Goal: Task Accomplishment & Management: Manage account settings

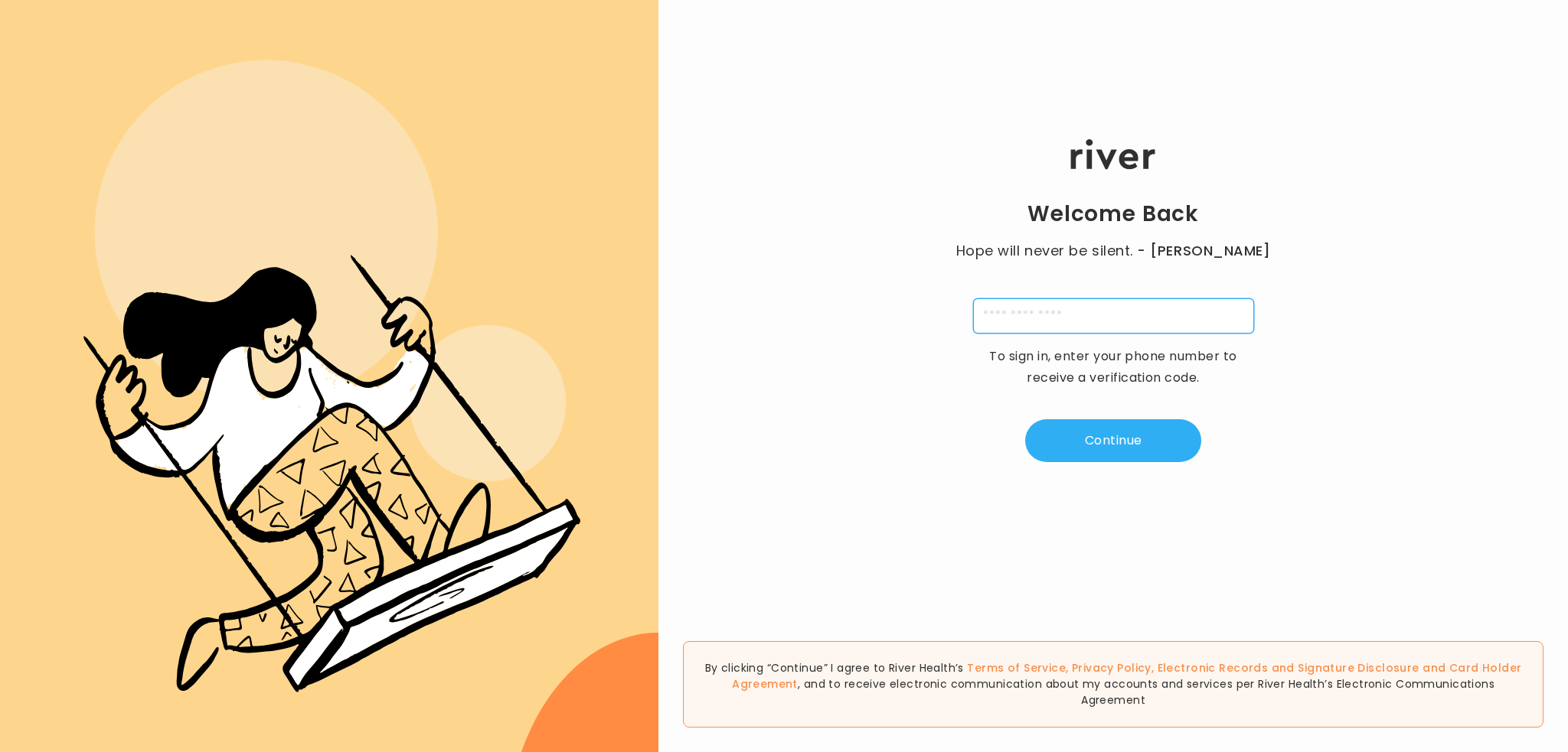
click at [991, 318] on input "tel" at bounding box center [1114, 316] width 281 height 35
type input "**********"
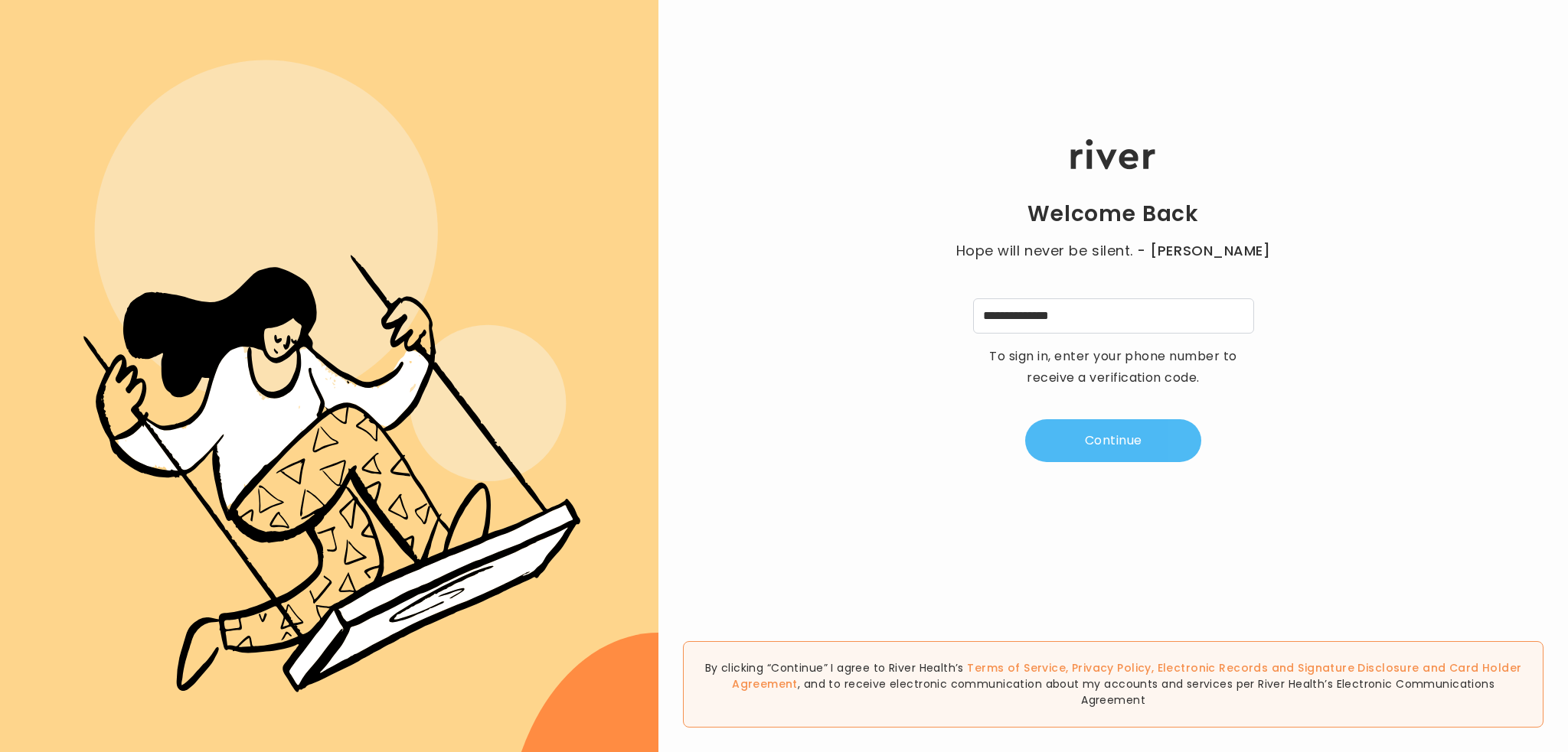
click at [1108, 443] on button "Continue" at bounding box center [1113, 441] width 176 height 43
click at [1032, 319] on input "tel" at bounding box center [1037, 316] width 35 height 35
type input "*"
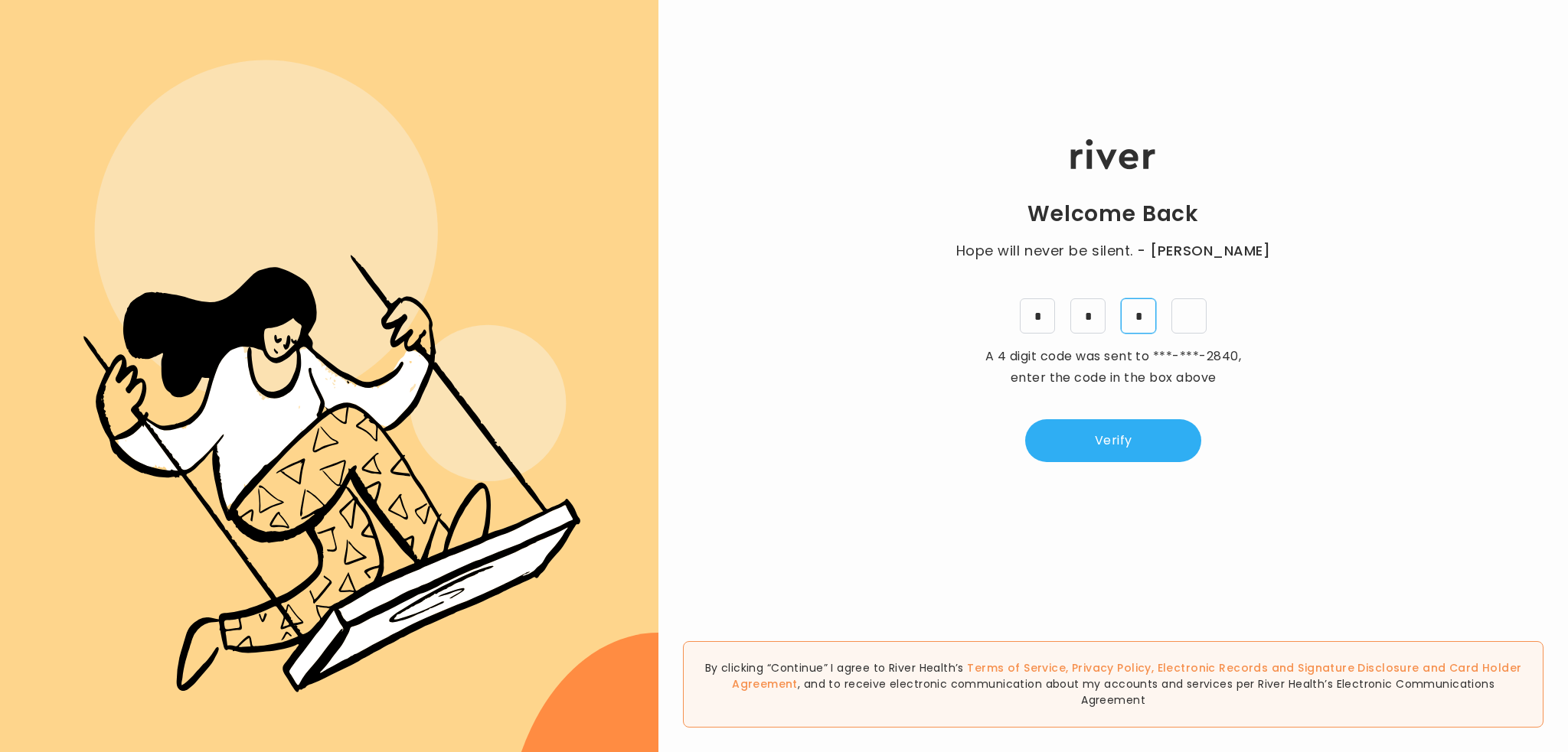
type input "*"
click at [1111, 435] on button "Verify" at bounding box center [1113, 441] width 176 height 43
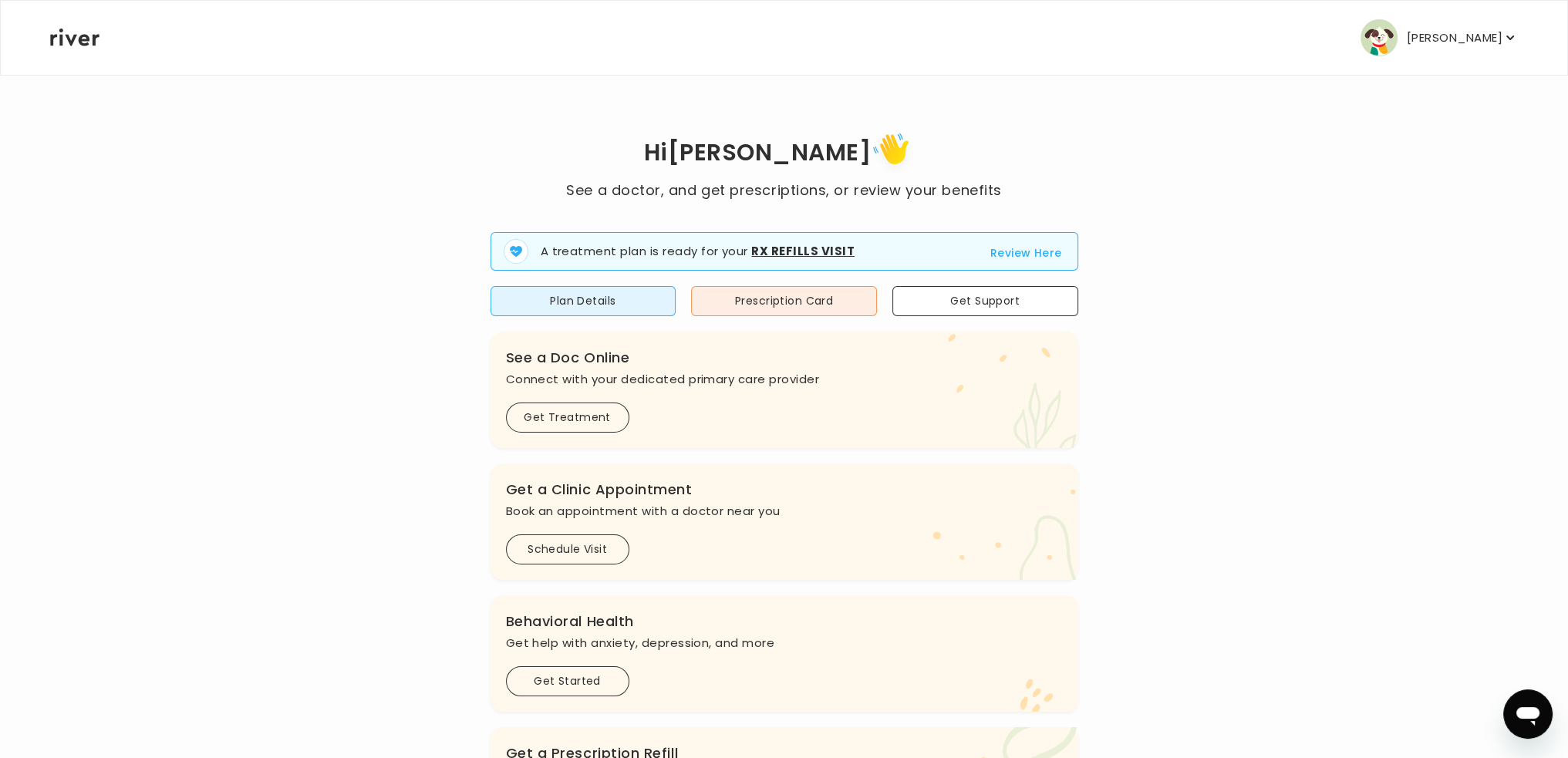
click at [1452, 40] on p "[PERSON_NAME]" at bounding box center [1454, 38] width 95 height 22
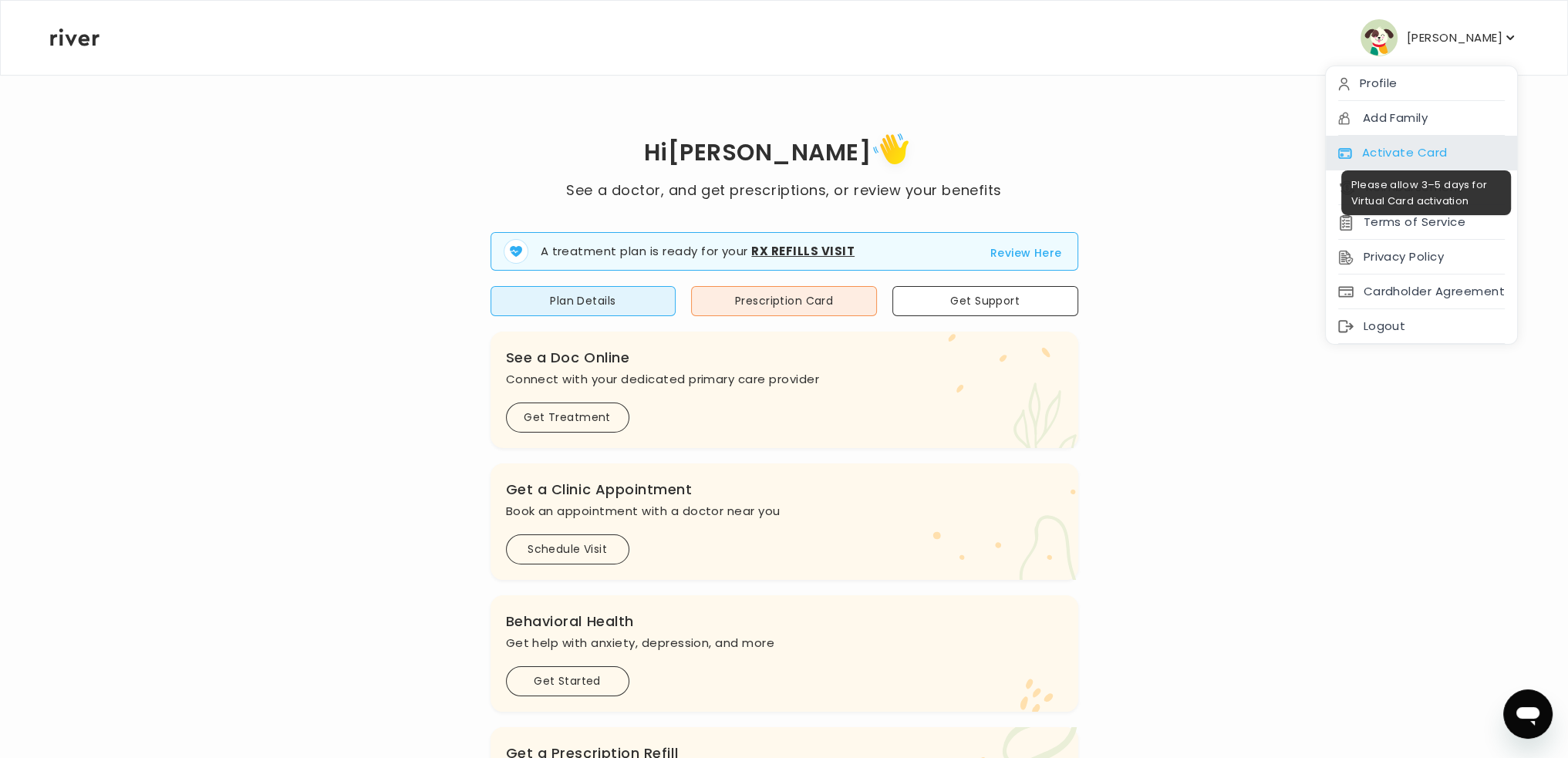
click at [1410, 149] on div "Activate Card" at bounding box center [1421, 153] width 192 height 35
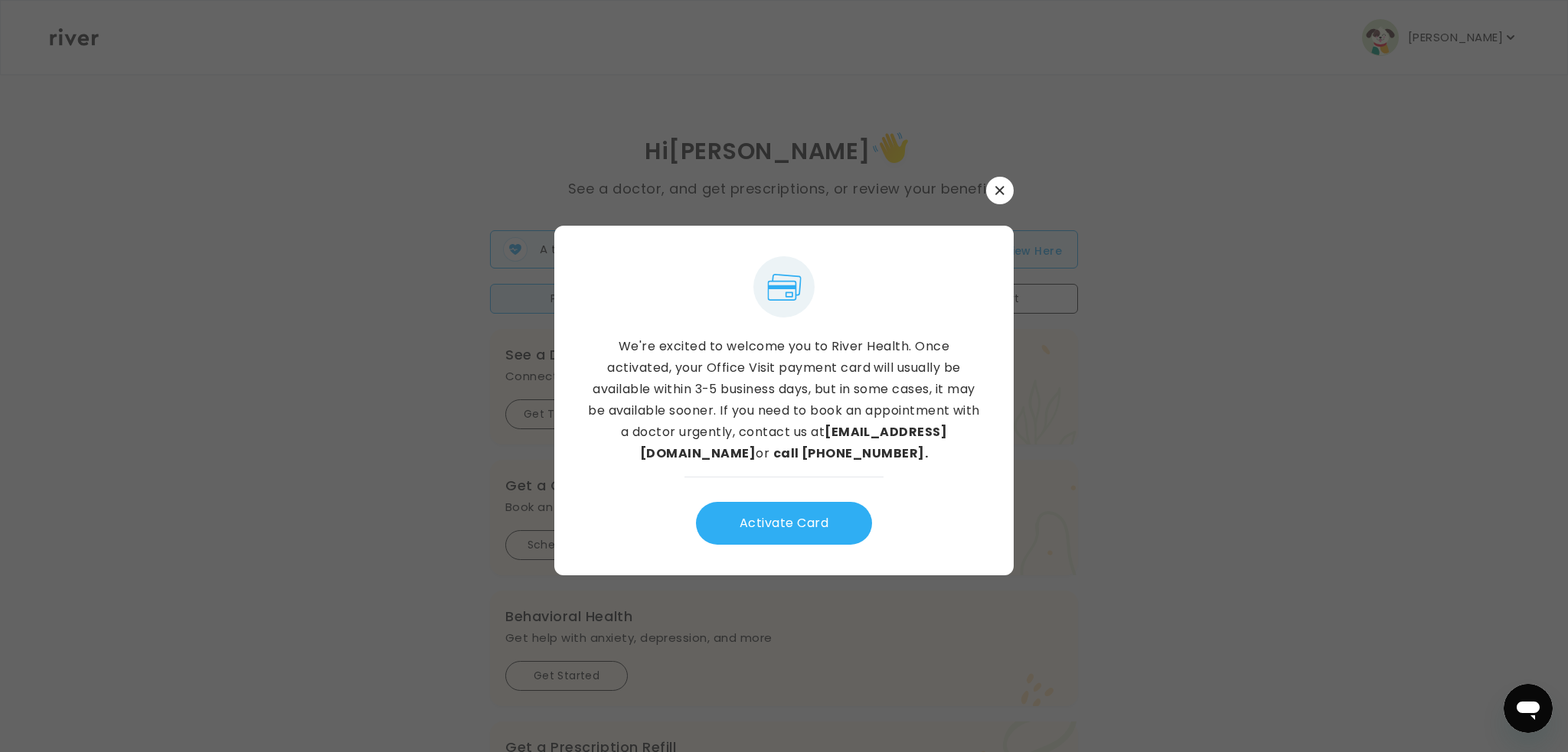
click at [1004, 192] on button "button" at bounding box center [1000, 191] width 28 height 28
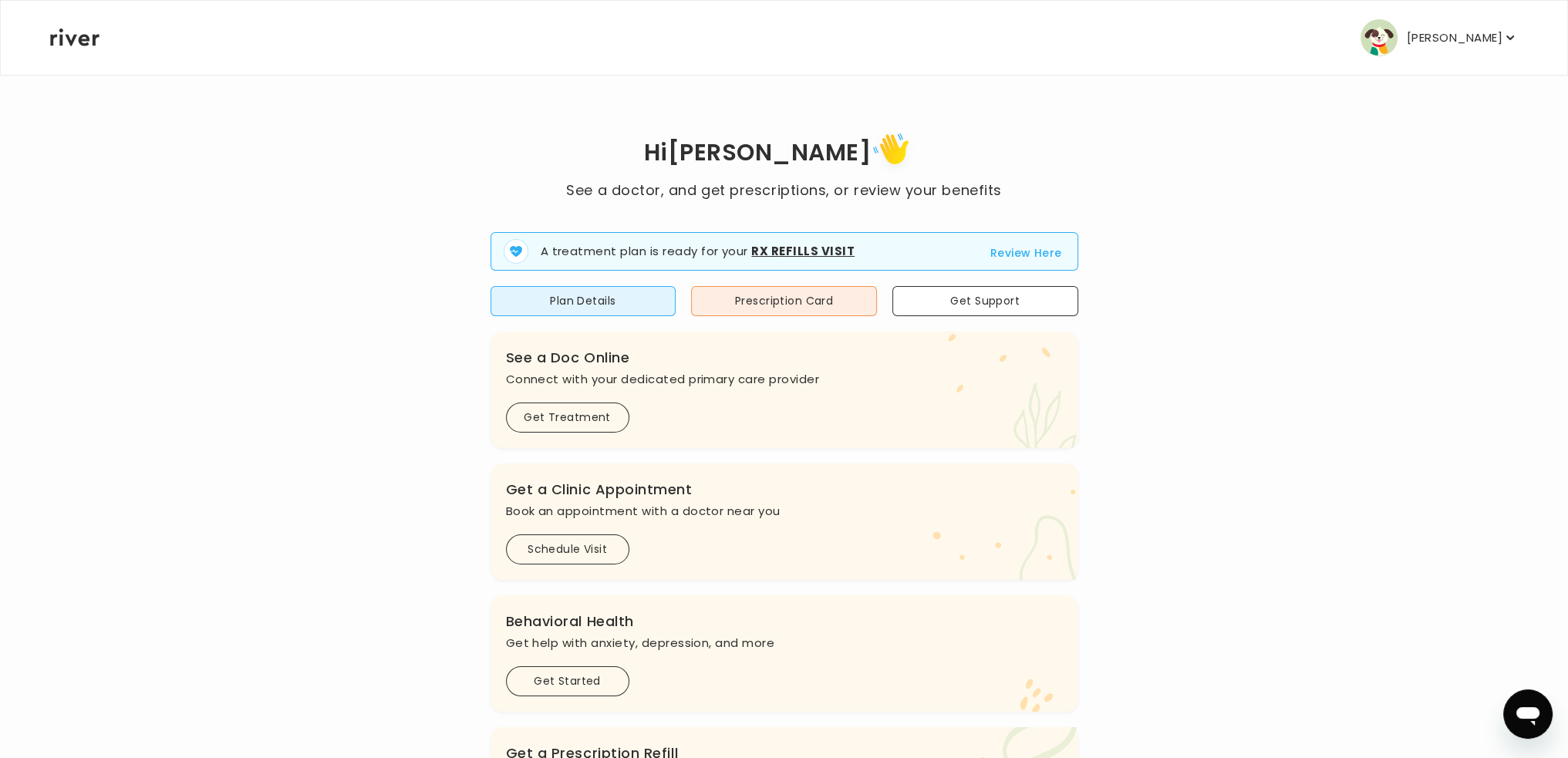
click at [1465, 44] on p "[PERSON_NAME]" at bounding box center [1454, 38] width 95 height 22
click at [1225, 436] on div "Hi [PERSON_NAME] See a doctor, and get prescriptions, or review your benefits A…" at bounding box center [784, 552] width 1469 height 848
click at [774, 303] on button "Prescription Card" at bounding box center [784, 301] width 186 height 30
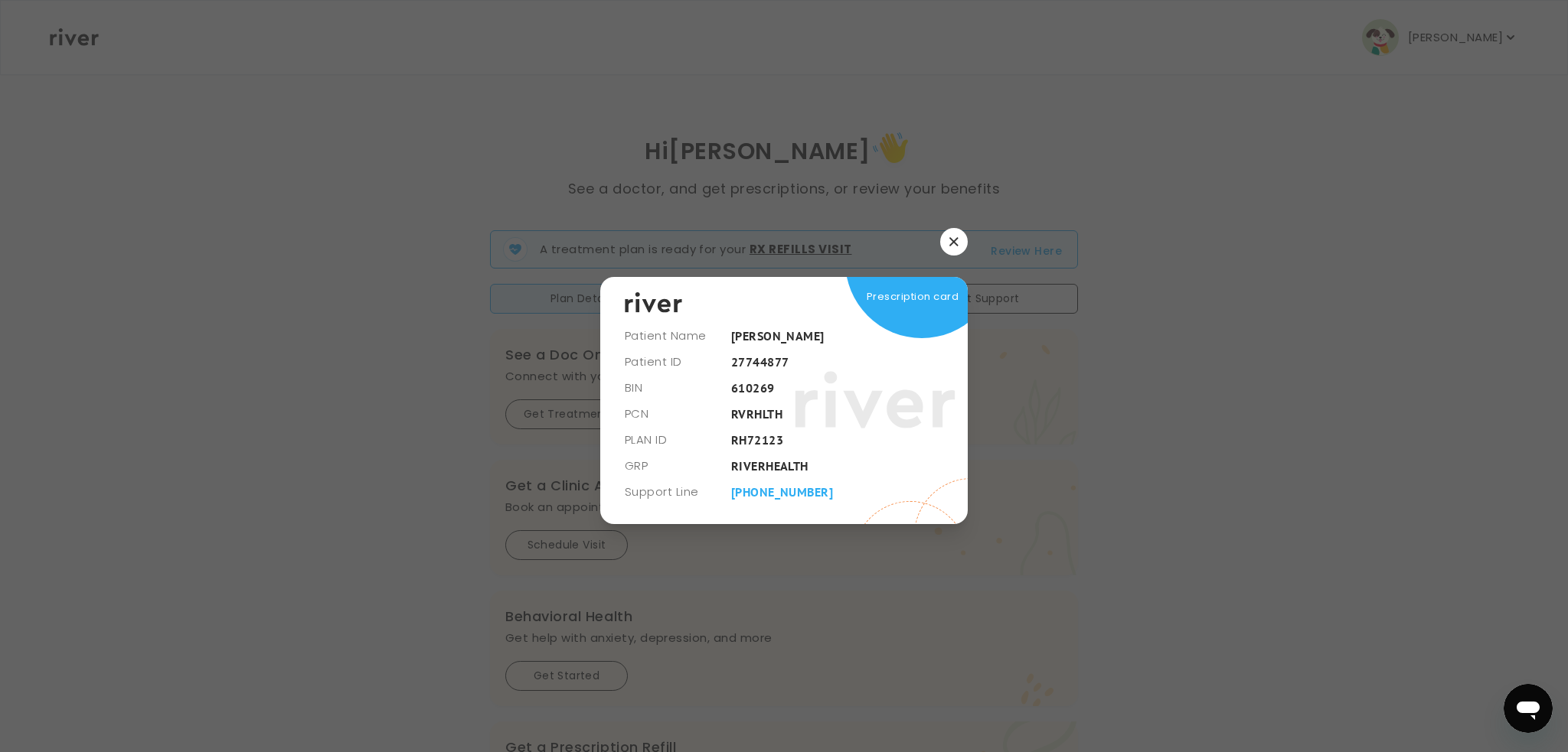
click at [952, 244] on icon "button" at bounding box center [953, 241] width 8 height 8
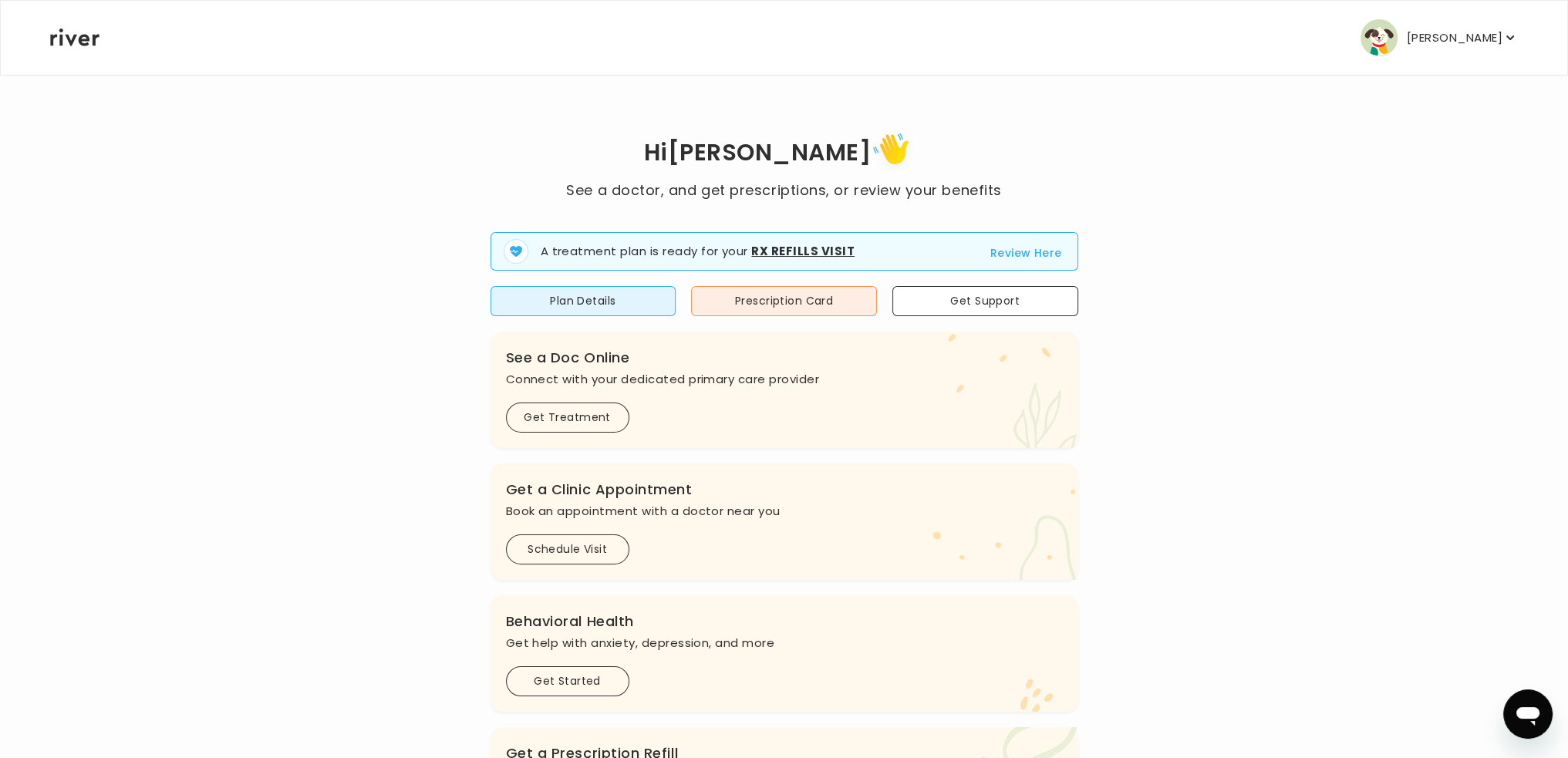
click at [1021, 254] on button "Review Here" at bounding box center [1026, 253] width 71 height 19
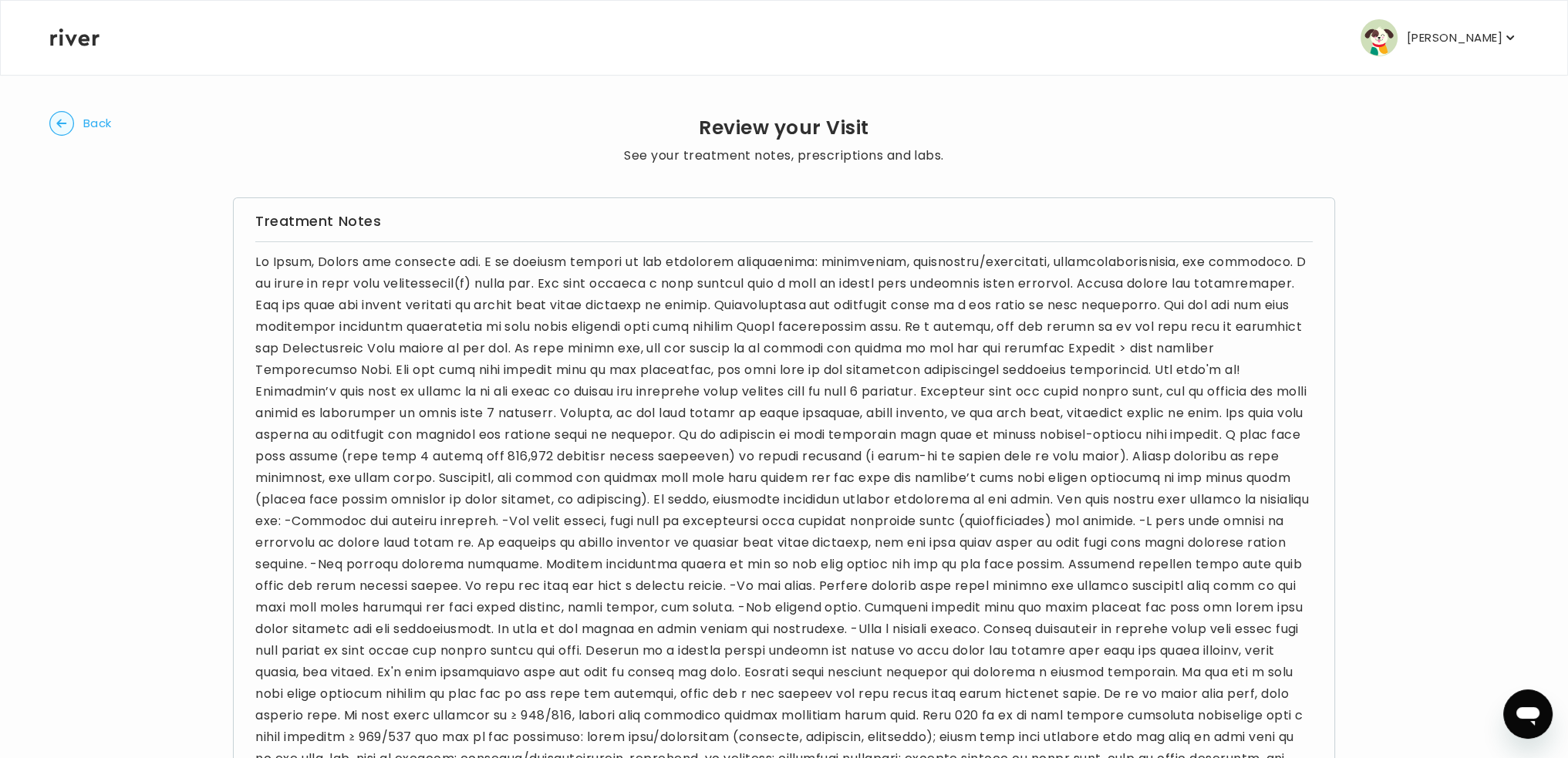
click at [62, 123] on icon "button" at bounding box center [61, 123] width 10 height 9
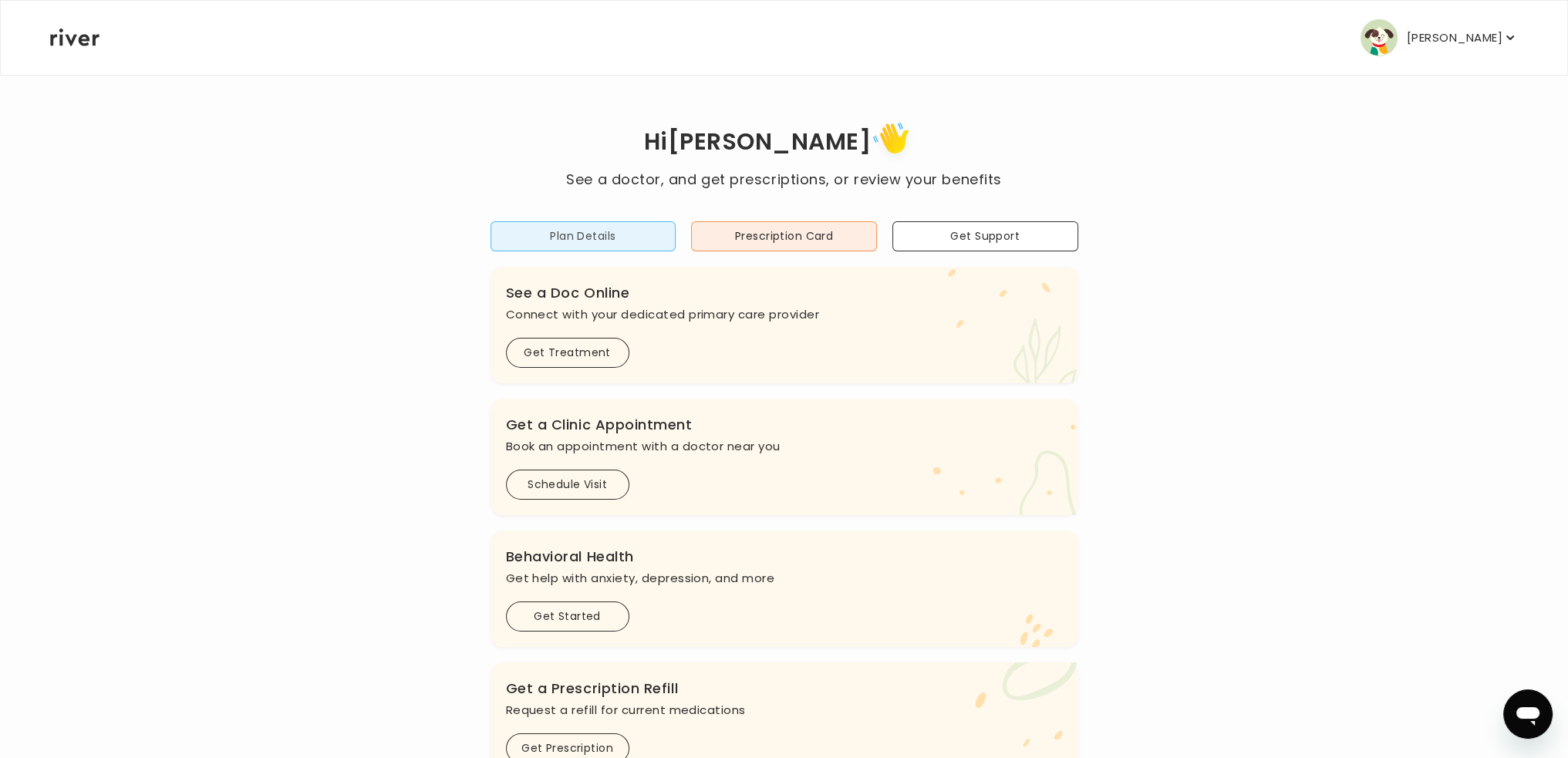
click at [601, 227] on button "Plan Details" at bounding box center [583, 236] width 186 height 30
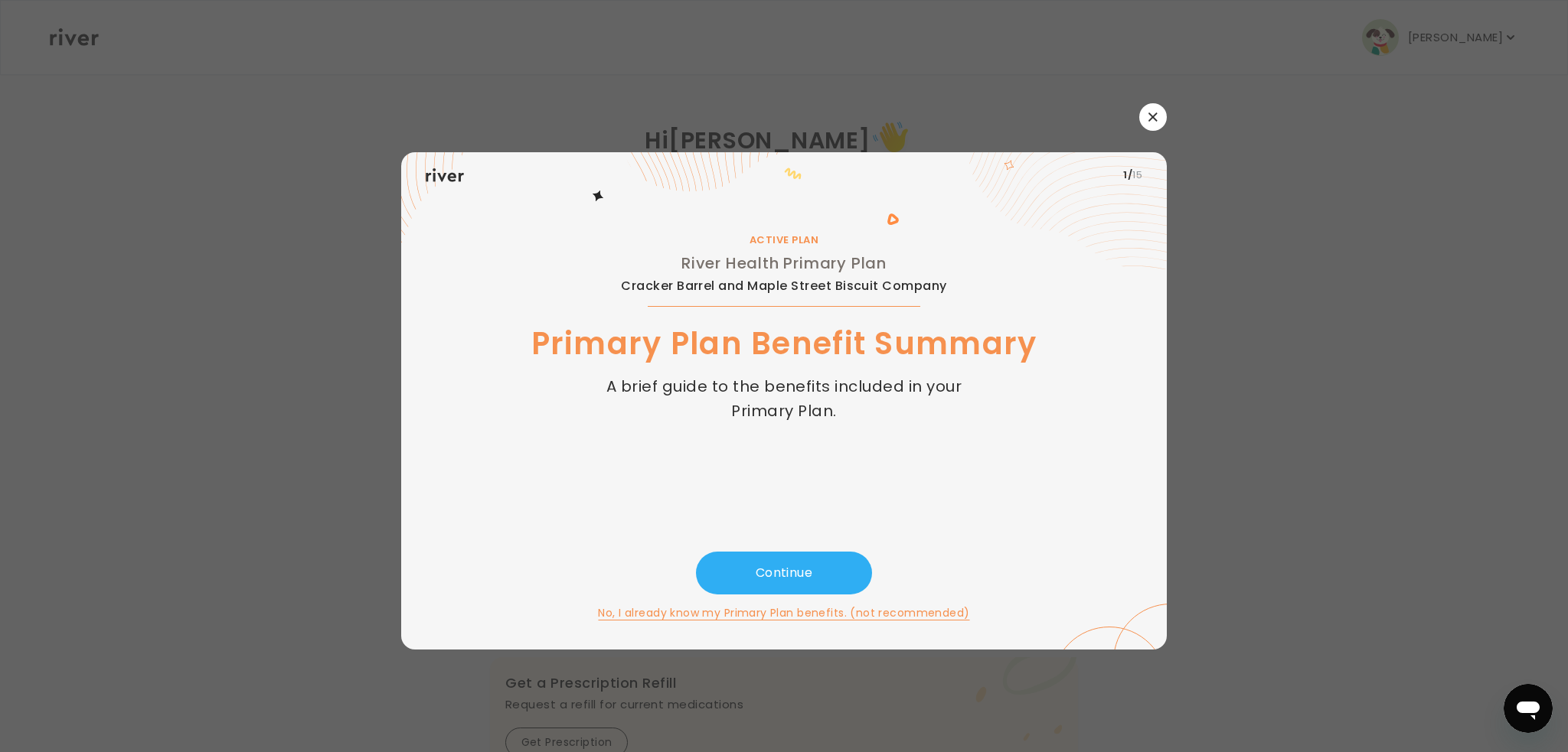
click at [1153, 121] on icon "button" at bounding box center [1153, 117] width 9 height 9
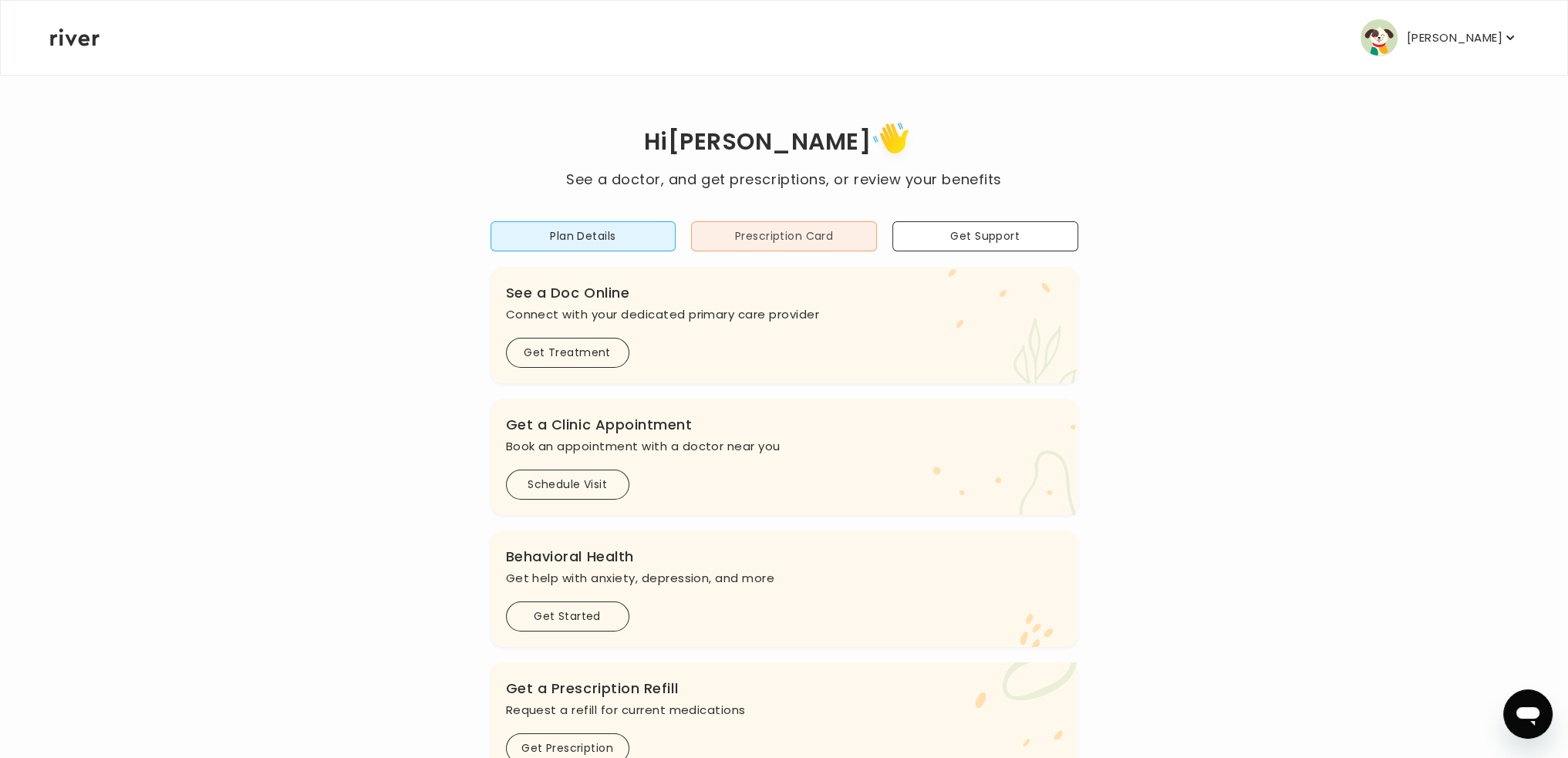
click at [805, 237] on button "Prescription Card" at bounding box center [784, 236] width 186 height 30
